Goal: Information Seeking & Learning: Learn about a topic

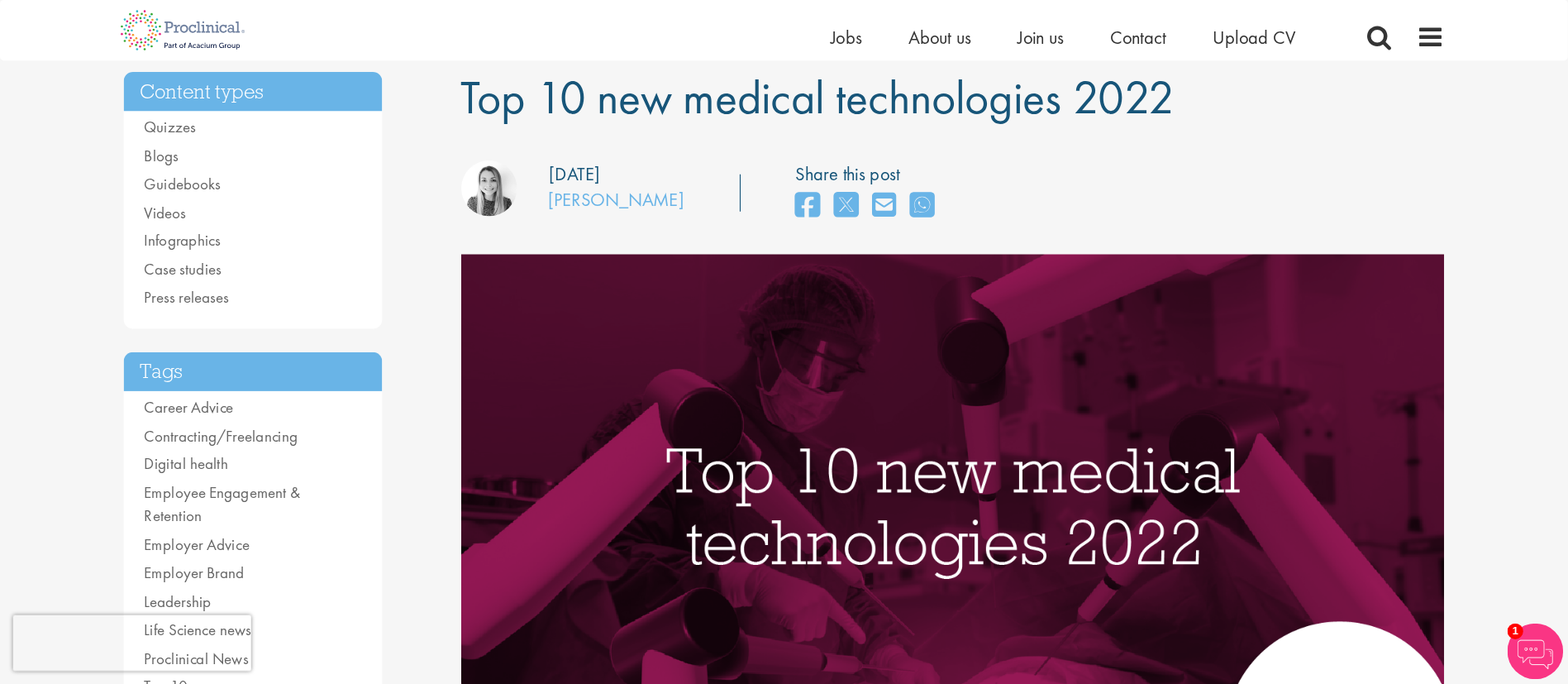
scroll to position [123, 0]
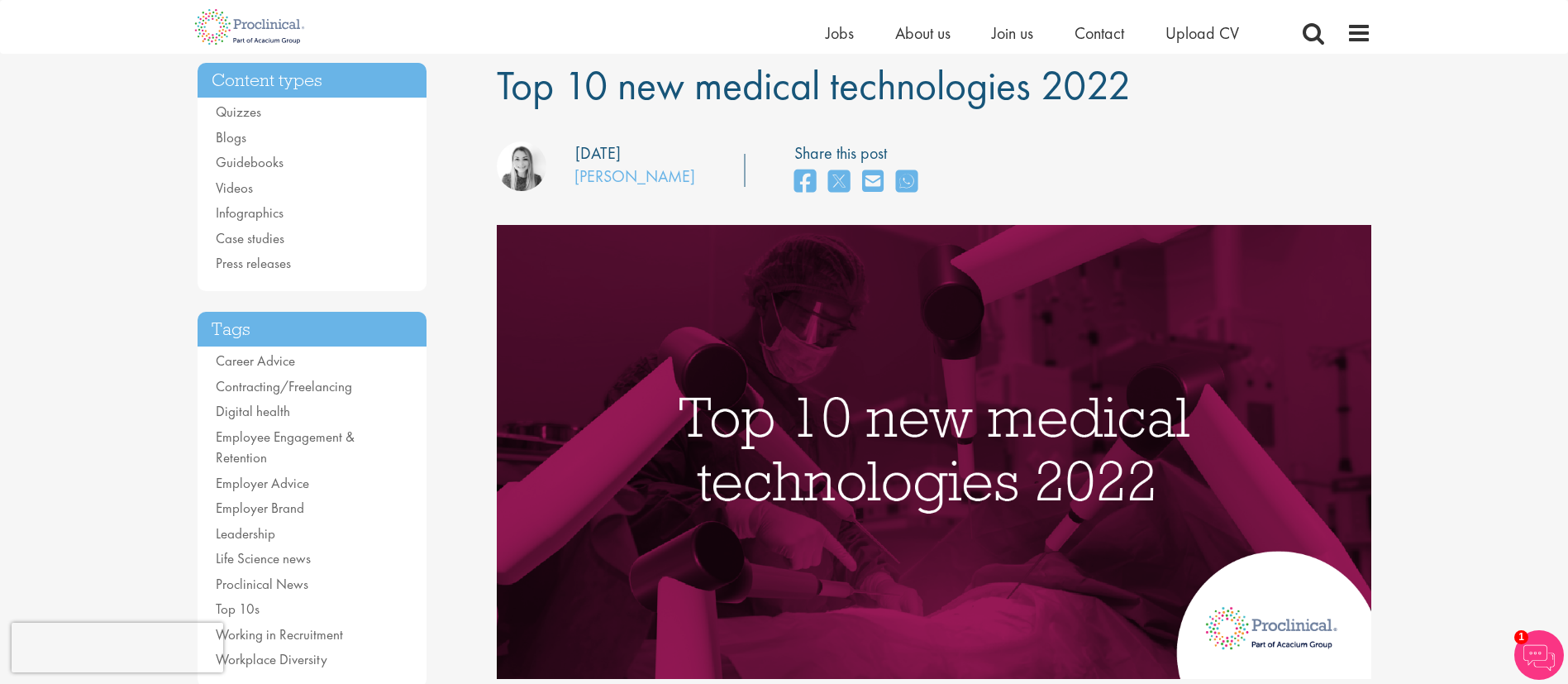
drag, startPoint x: 0, startPoint y: 0, endPoint x: 1061, endPoint y: 110, distance: 1066.7
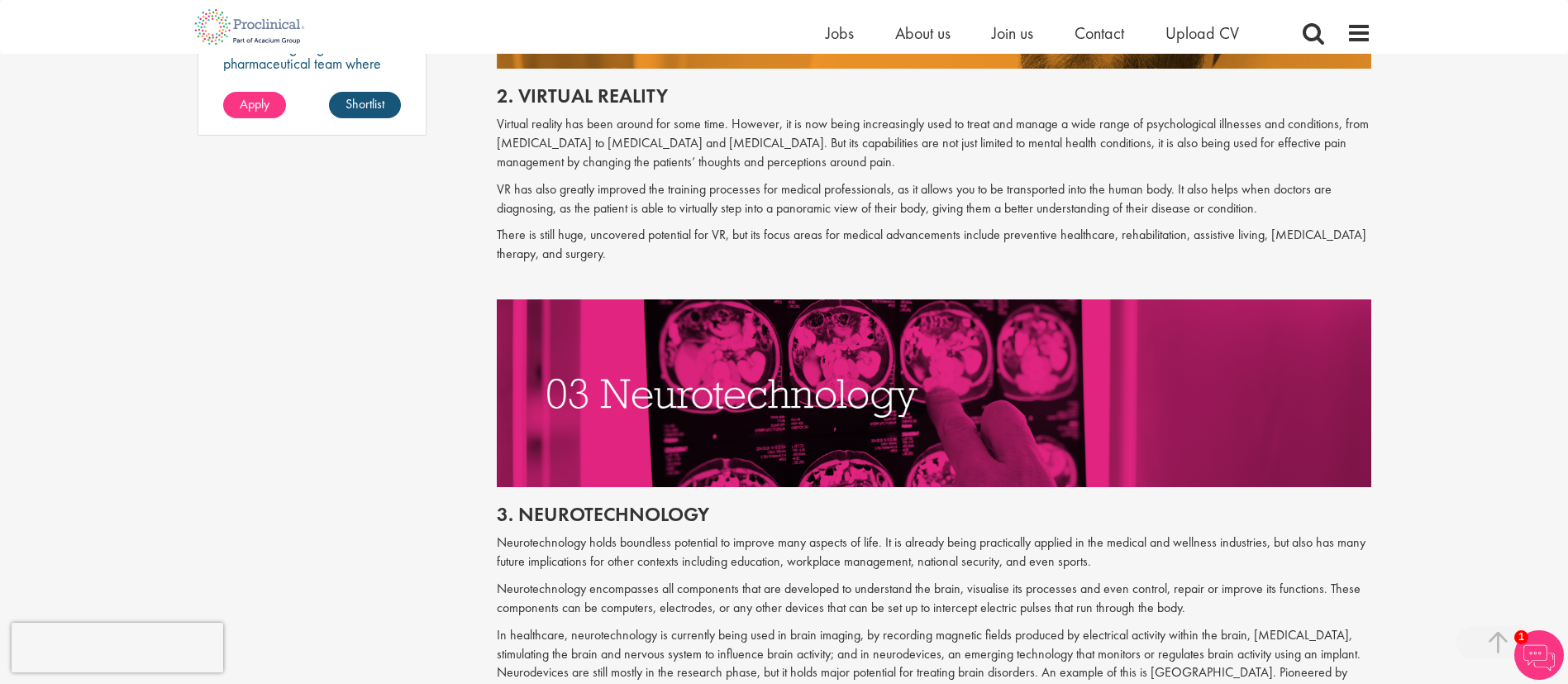
scroll to position [1471, 0]
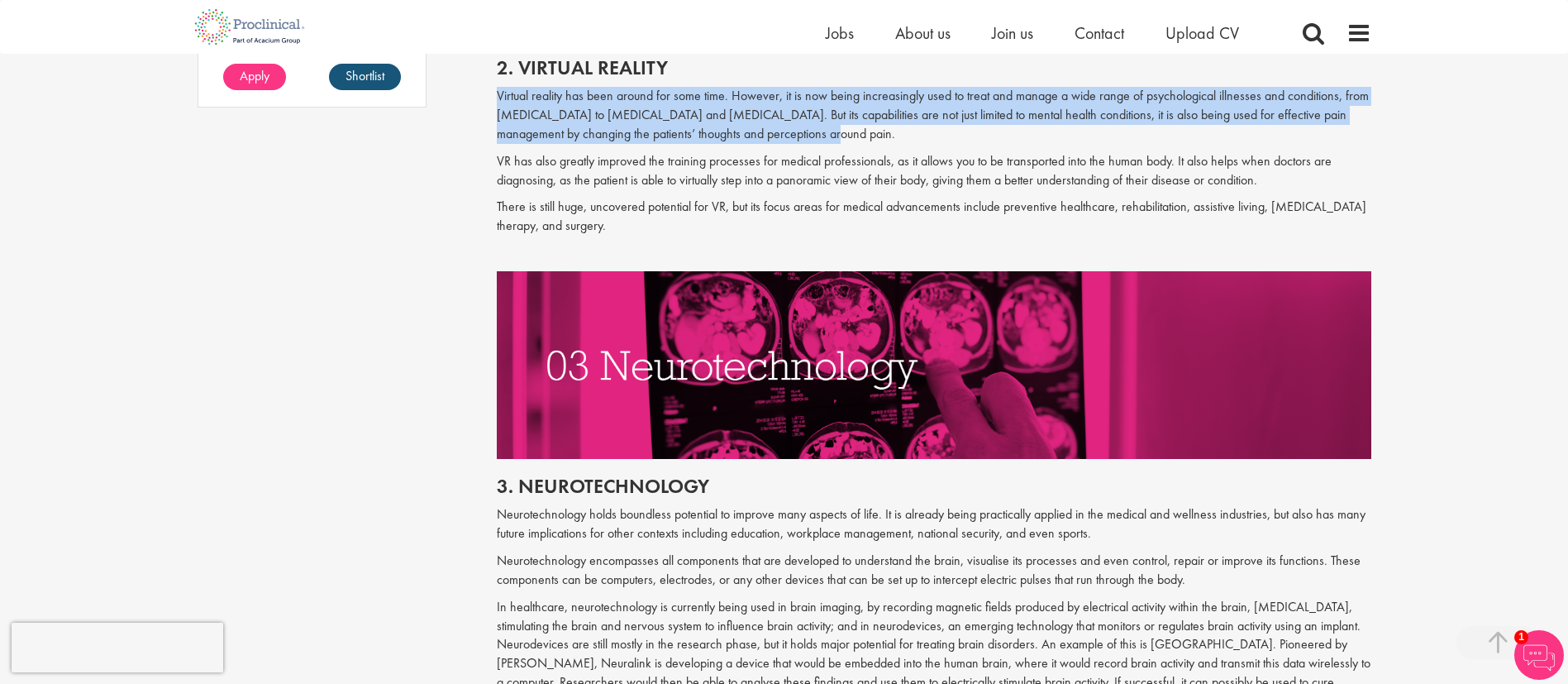
drag, startPoint x: 495, startPoint y: 94, endPoint x: 812, endPoint y: 137, distance: 319.9
copy p "Virtual reality has been around for some time. However, it is now being increas…"
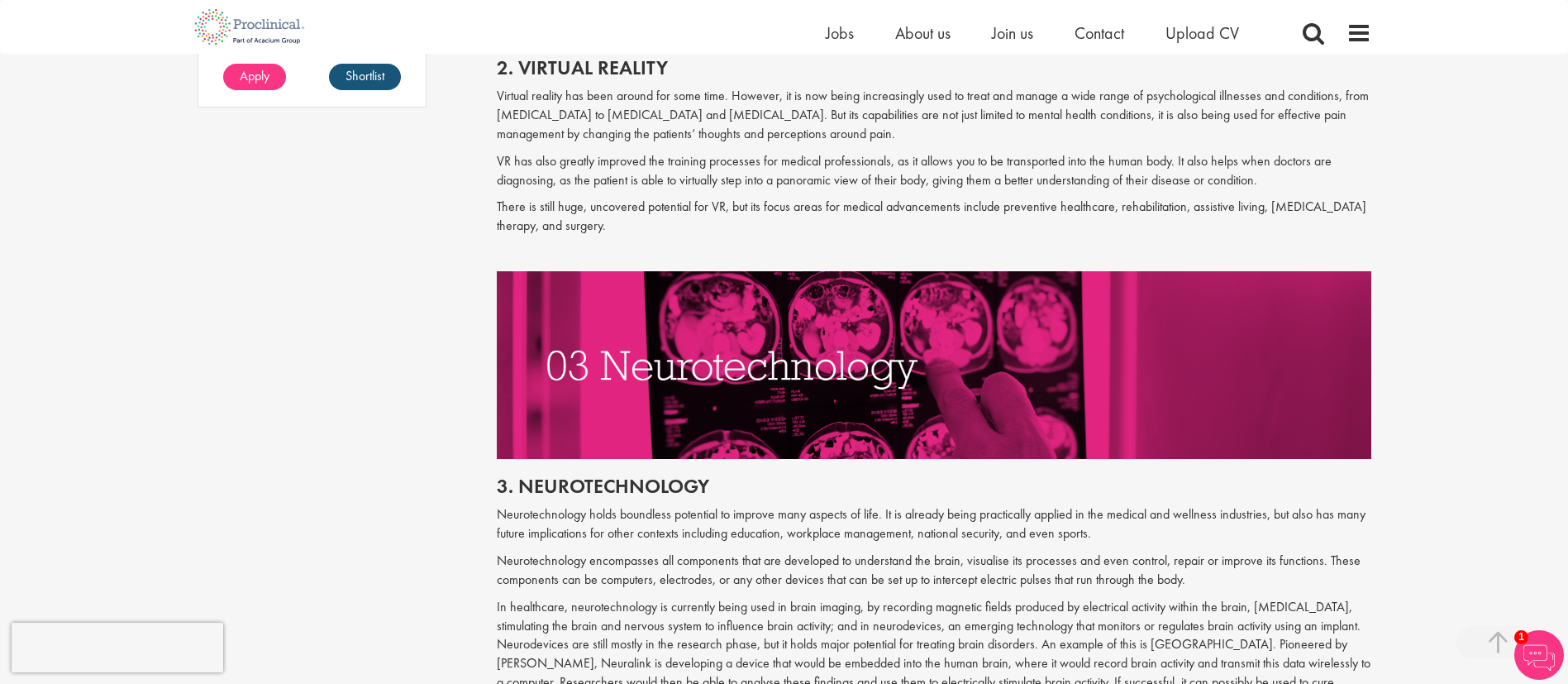
drag, startPoint x: 1484, startPoint y: 304, endPoint x: 1546, endPoint y: 214, distance: 109.3
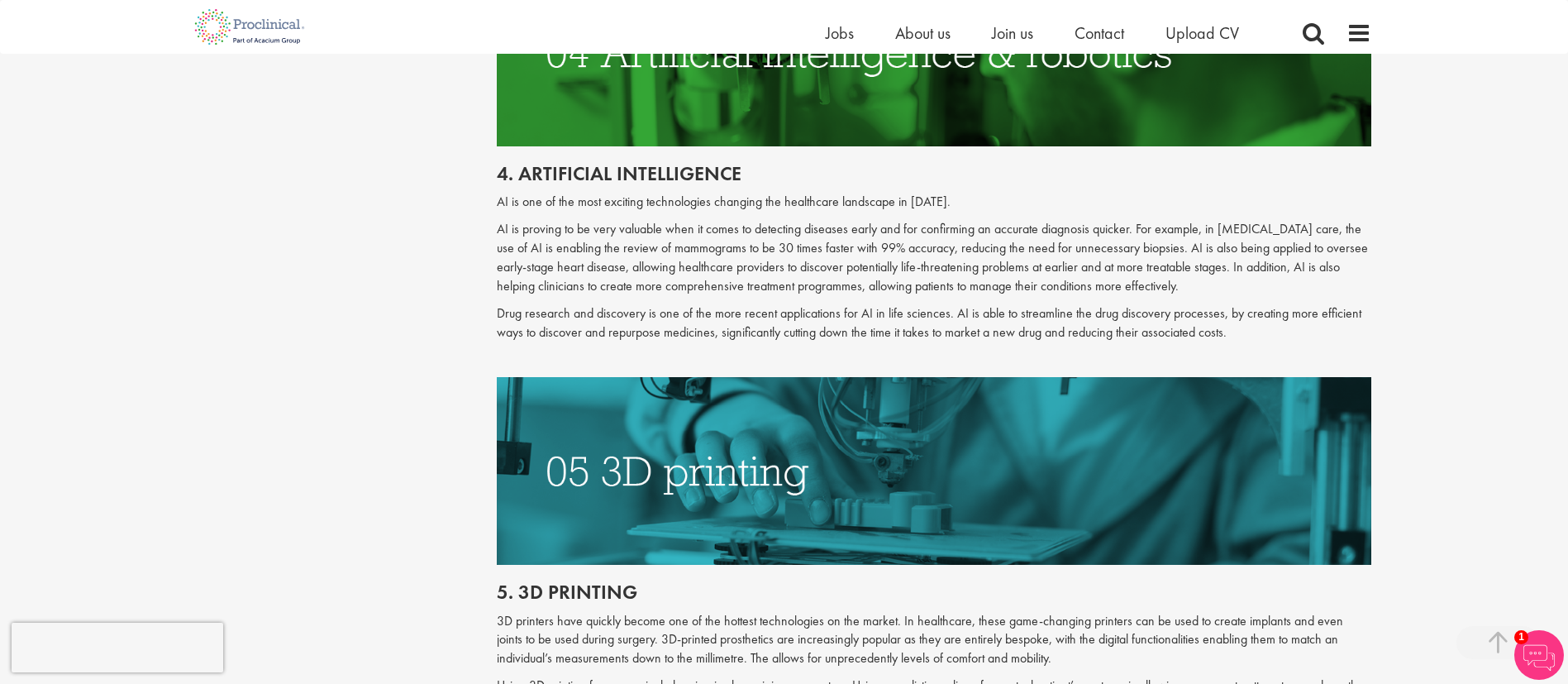
scroll to position [2352, 0]
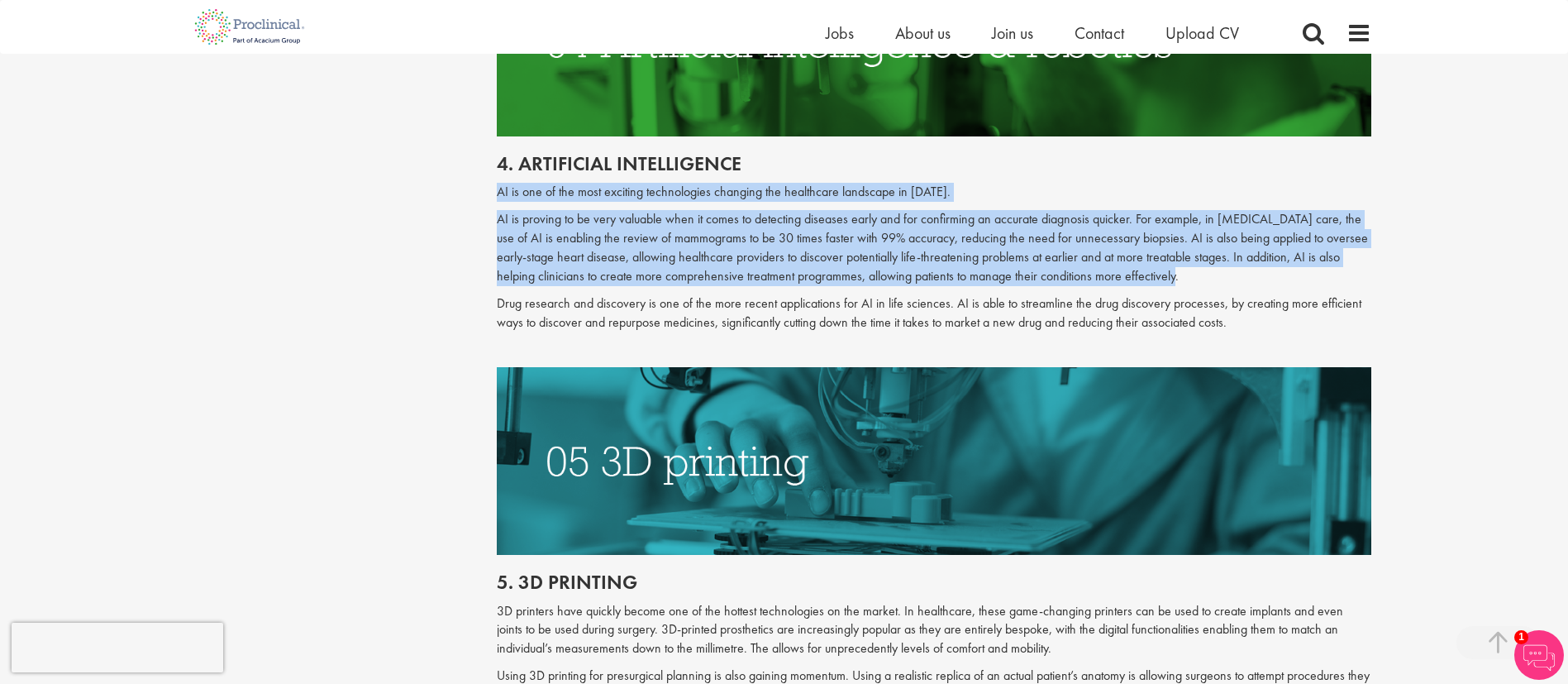
drag, startPoint x: 498, startPoint y: 174, endPoint x: 1139, endPoint y: 265, distance: 647.4
click at [1045, 265] on div "4. Artificial intelligence AI is one of the most exciting technologies changing…" at bounding box center [934, 252] width 899 height 231
copy div "AI is one of the most exciting technologies changing the healthcare landscape i…"
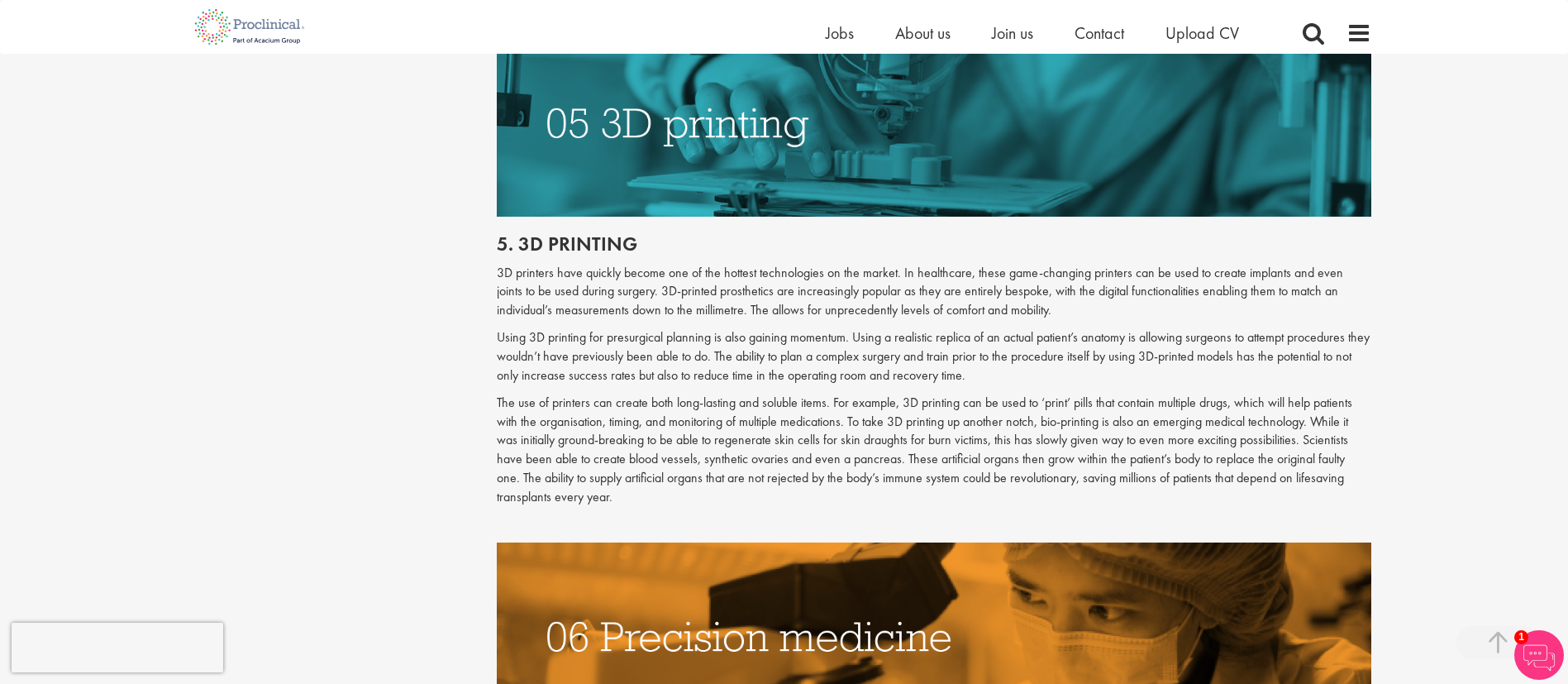
scroll to position [2758, 0]
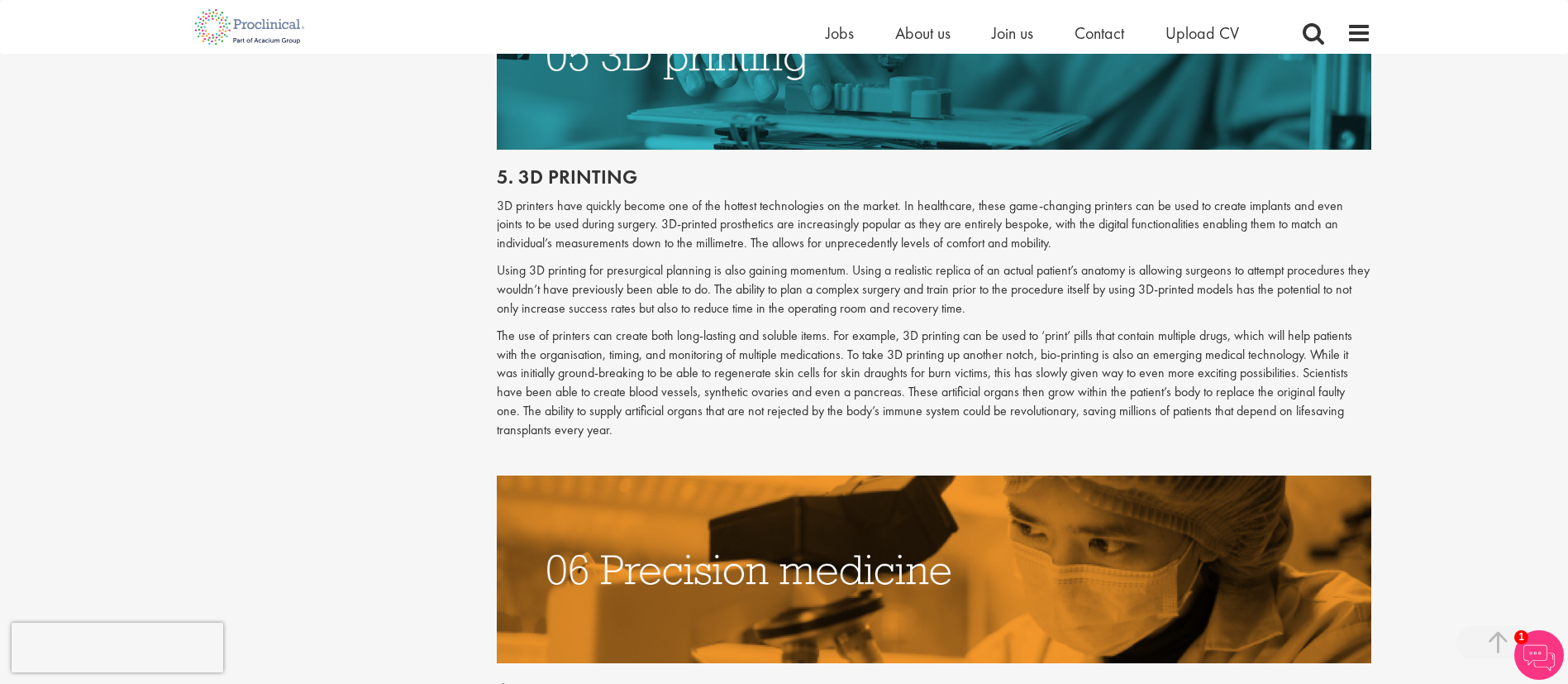
drag, startPoint x: 497, startPoint y: 184, endPoint x: 984, endPoint y: 297, distance: 499.9
click at [983, 297] on div "5. 3d printing 3D printers have quickly become one of the hottest technologies …" at bounding box center [934, 312] width 899 height 325
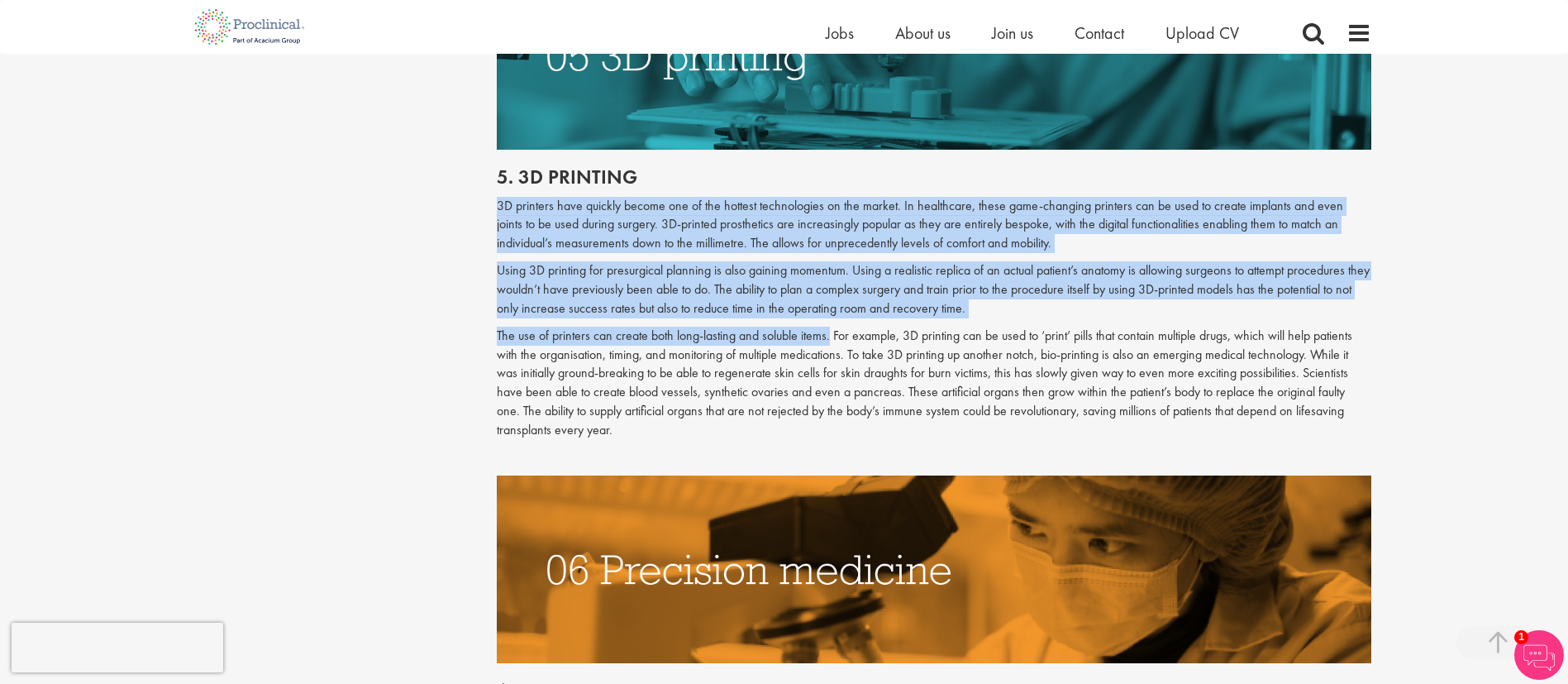
click at [827, 327] on p "The use of printers can create both long-lasting and soluble items. For example…" at bounding box center [934, 383] width 875 height 113
copy div "3D printers have quickly become one of the hottest technologies on the market. …"
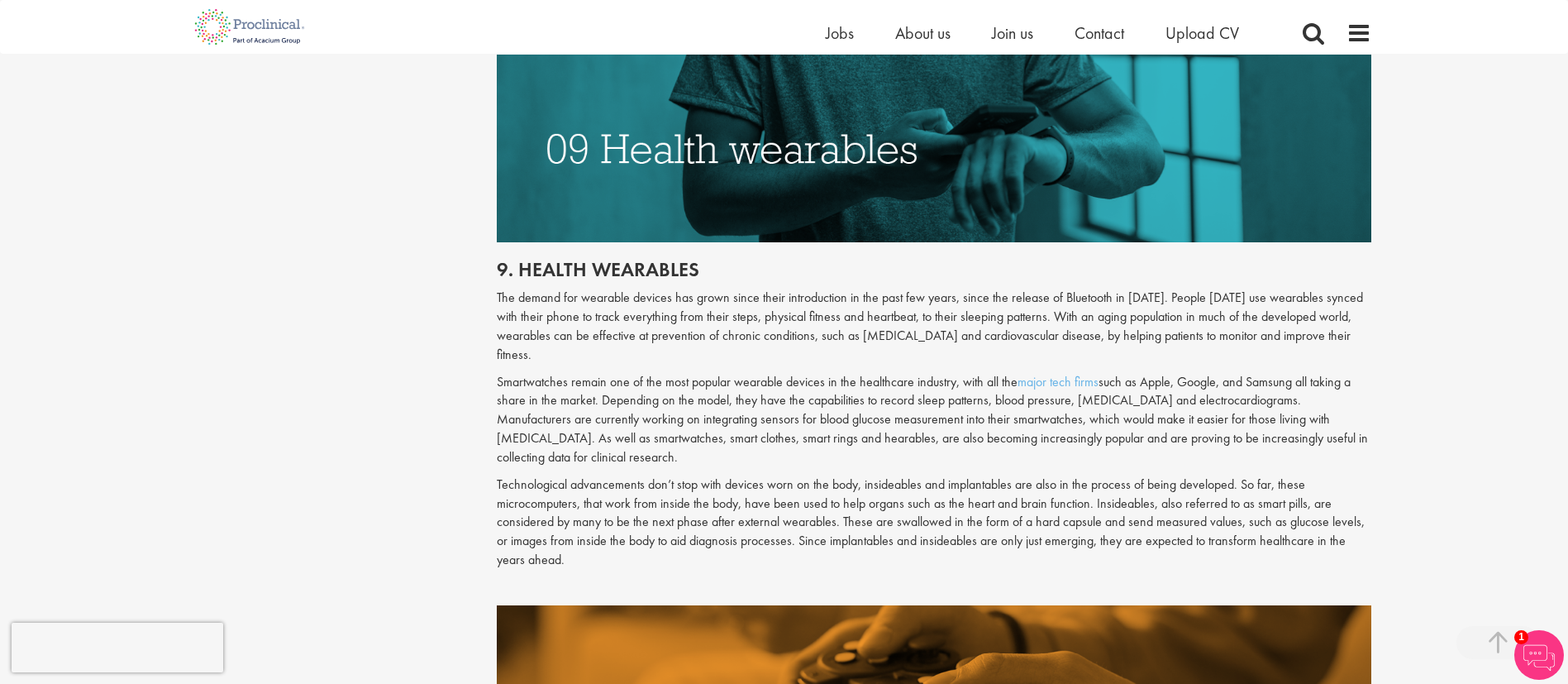
scroll to position [4596, 0]
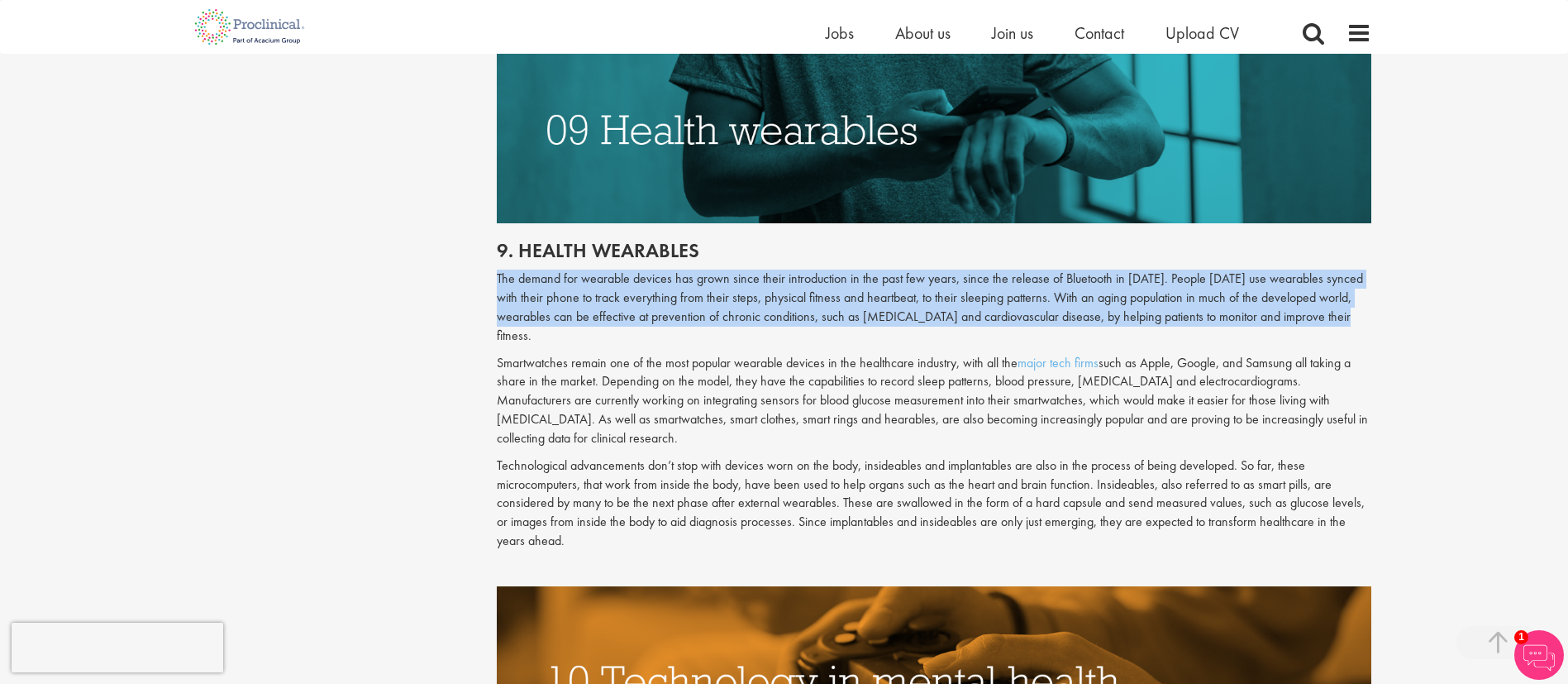
drag, startPoint x: 498, startPoint y: 242, endPoint x: 1339, endPoint y: 279, distance: 841.8
click at [1045, 279] on p "The demand for wearable devices has grown since their introduction in the past …" at bounding box center [934, 307] width 875 height 76
copy p "The demand for wearable devices has grown since their introduction in the past …"
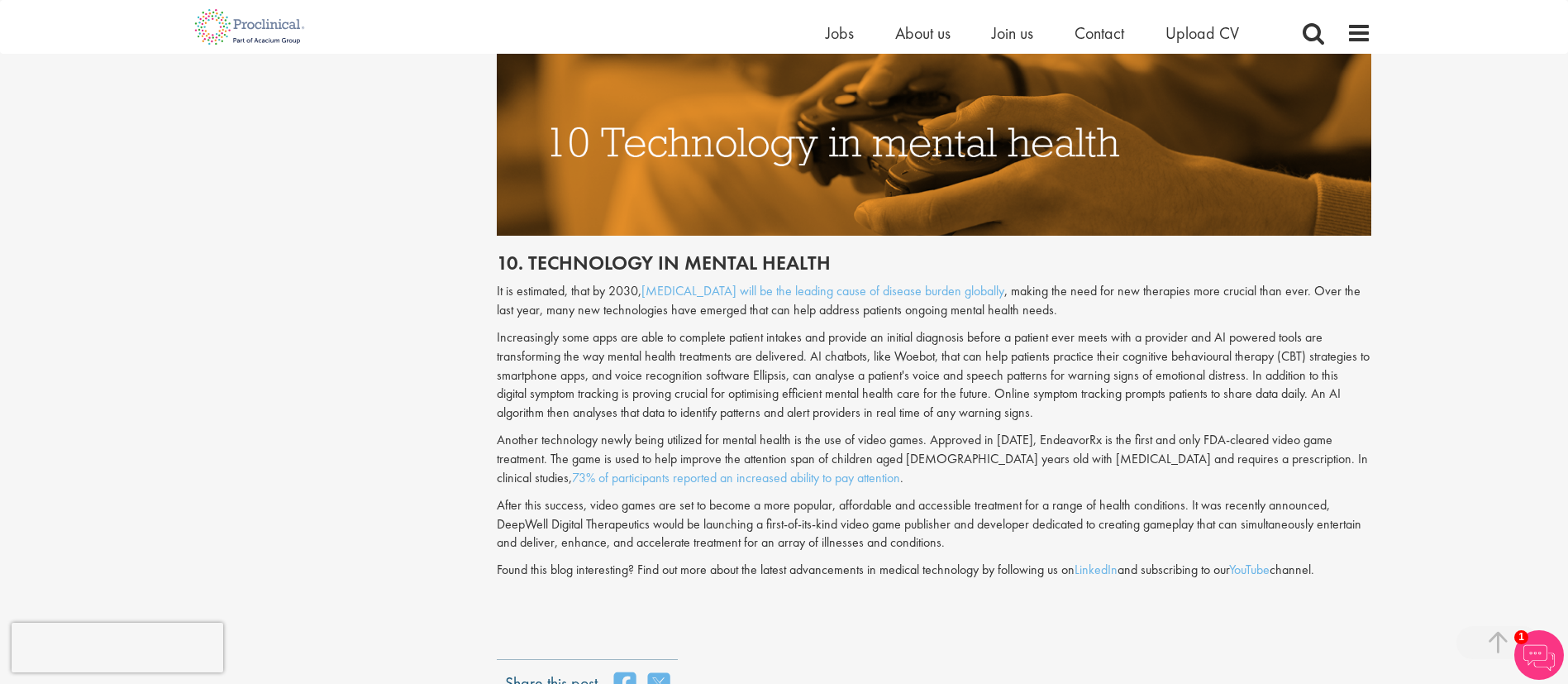
scroll to position [5259, 0]
